Goal: Download file/media

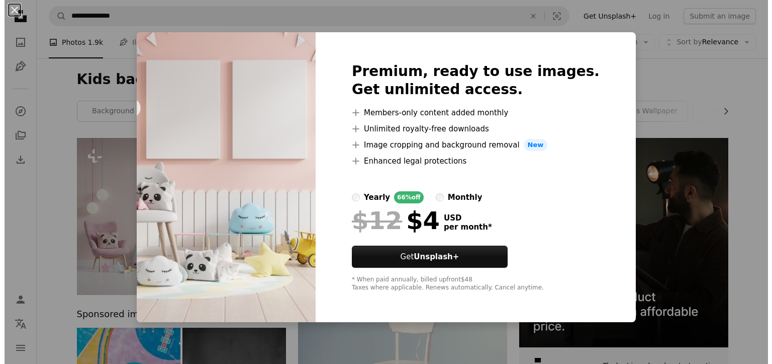
scroll to position [454, 0]
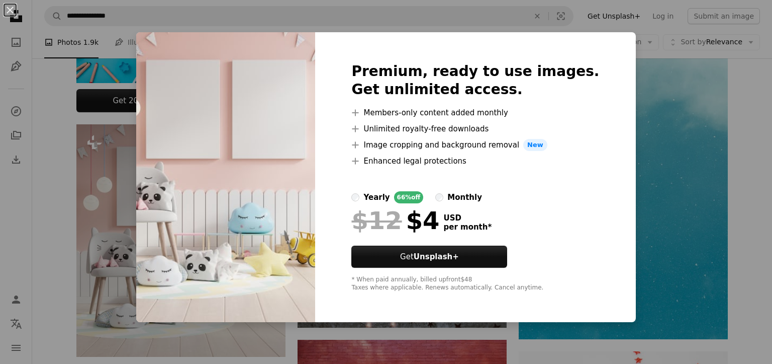
click at [708, 134] on div "An X shape Premium, ready to use images. Get unlimited access. A plus sign Memb…" at bounding box center [386, 182] width 772 height 364
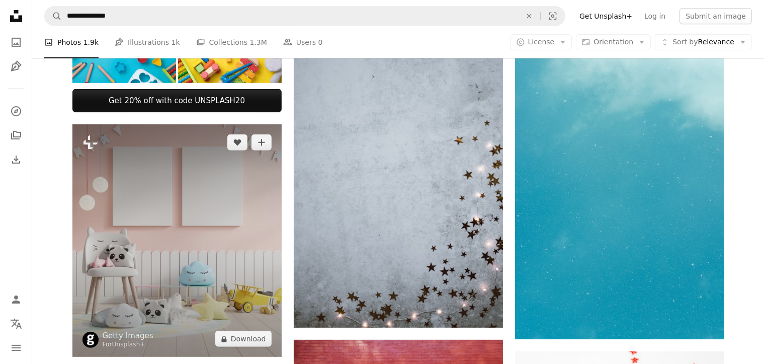
click at [151, 214] on img at bounding box center [176, 240] width 209 height 233
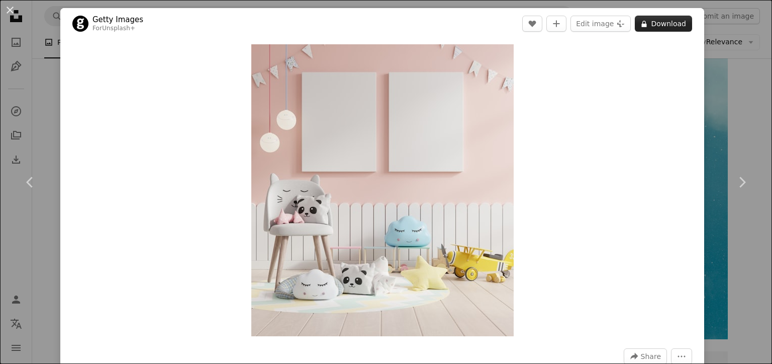
click at [656, 23] on button "A lock Download" at bounding box center [663, 24] width 57 height 16
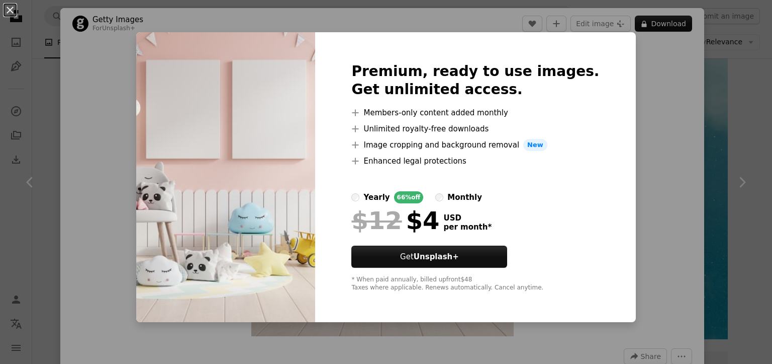
click at [292, 132] on img at bounding box center [225, 177] width 179 height 290
click at [304, 164] on img at bounding box center [225, 177] width 179 height 290
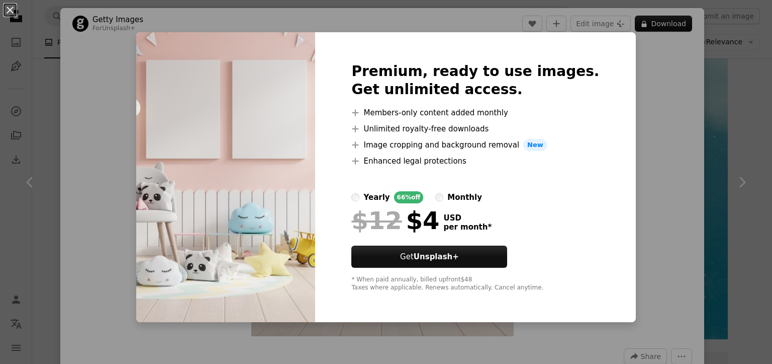
click at [751, 169] on div "An X shape Premium, ready to use images. Get unlimited access. A plus sign Memb…" at bounding box center [386, 182] width 772 height 364
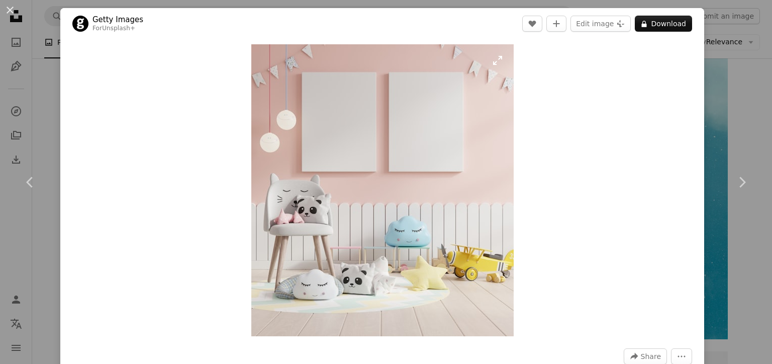
click at [373, 129] on img "Zoom in on this image" at bounding box center [382, 190] width 263 height 292
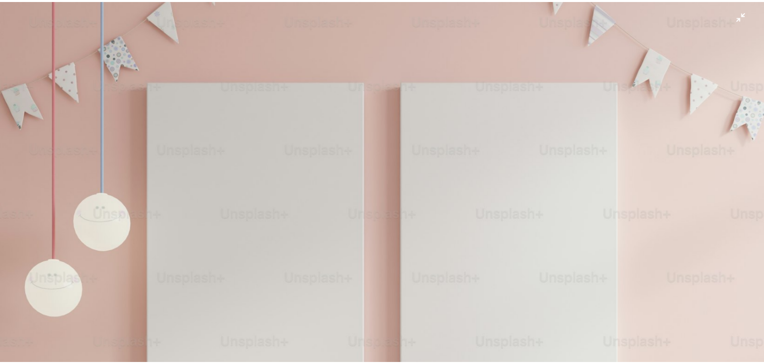
scroll to position [243, 0]
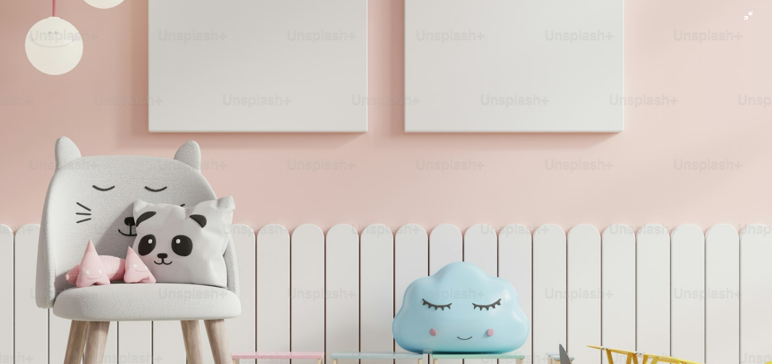
click at [215, 129] on img "Zoom out on this image" at bounding box center [385, 186] width 773 height 859
